Goal: Information Seeking & Learning: Learn about a topic

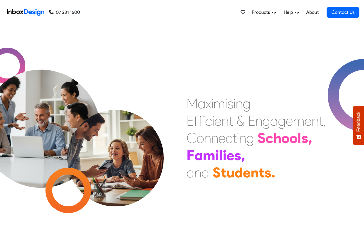
click at [259, 13] on span "Products" at bounding box center [262, 12] width 20 height 7
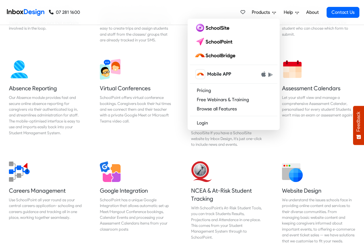
scroll to position [621, 0]
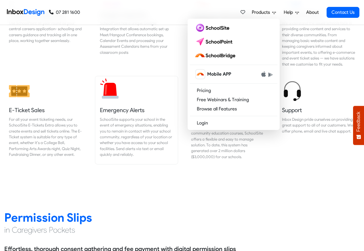
click at [161, 78] on link "Emergency Alerts SchoolSite supports your school in the event of emergency situ…" at bounding box center [136, 120] width 82 height 88
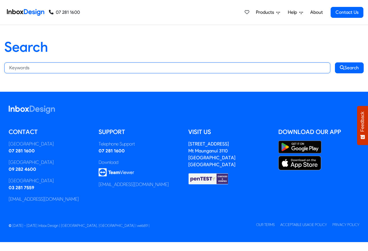
click at [25, 67] on input "Search:" at bounding box center [167, 67] width 326 height 11
paste input "bespoke programs"
type input "bespoke programs"
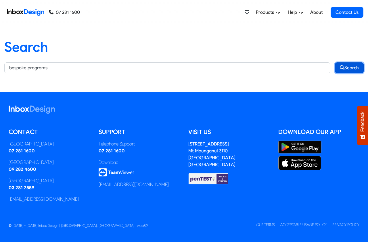
click at [348, 67] on button "Search" at bounding box center [349, 67] width 29 height 11
